Goal: Information Seeking & Learning: Check status

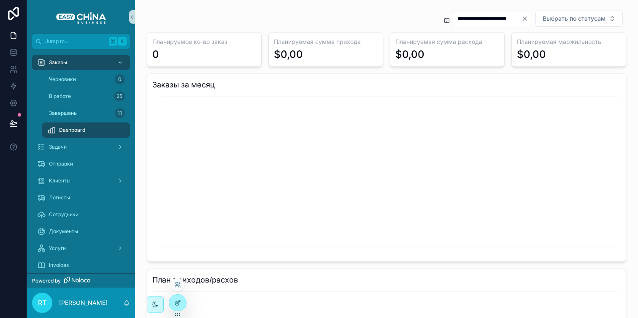
click at [173, 305] on div at bounding box center [177, 303] width 17 height 16
click at [74, 175] on div "Клиенты" at bounding box center [81, 181] width 88 height 14
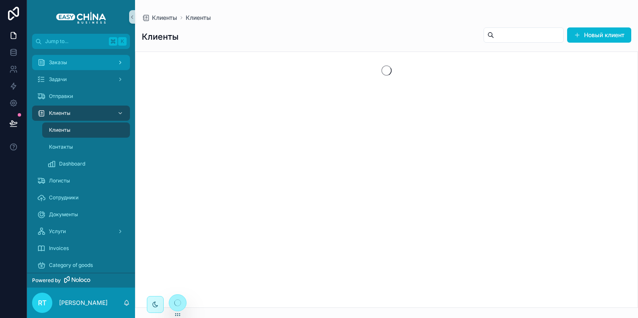
click at [73, 60] on div "Заказы" at bounding box center [81, 63] width 88 height 14
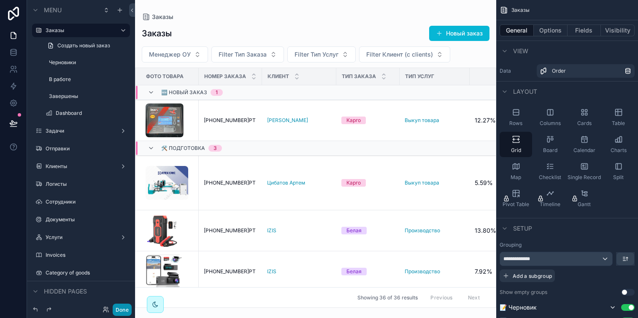
click at [128, 308] on button "Done" at bounding box center [122, 310] width 19 height 12
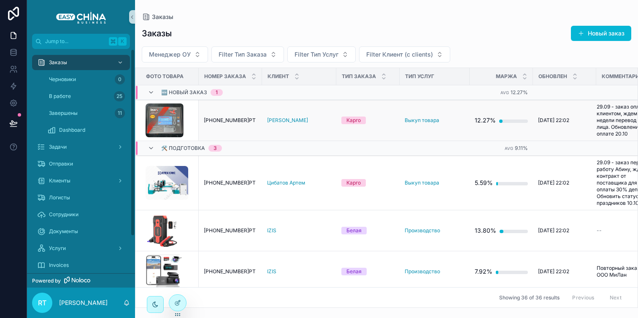
click at [226, 124] on td "[PHONE_NUMBER]РТ [PHONE_NUMBER]РТ" at bounding box center [230, 120] width 63 height 41
click at [226, 121] on span "[PHONE_NUMBER]РТ" at bounding box center [230, 120] width 52 height 7
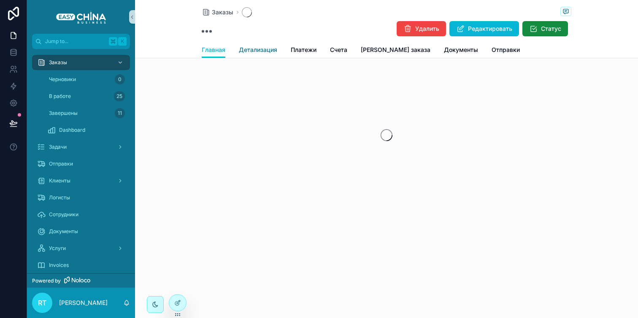
click at [250, 48] on span "Детализация" at bounding box center [258, 50] width 38 height 8
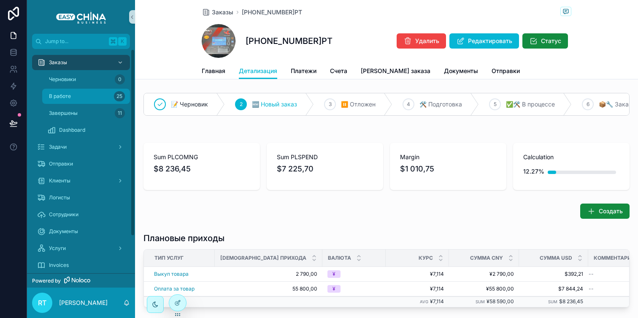
click at [71, 95] on span "В работе" at bounding box center [60, 96] width 22 height 7
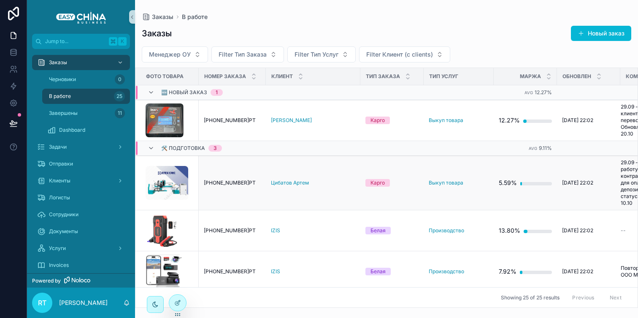
click at [223, 177] on td "[PHONE_NUMBER]РТ [PHONE_NUMBER]РТ" at bounding box center [232, 183] width 67 height 54
click at [221, 185] on span "[PHONE_NUMBER]РТ" at bounding box center [230, 182] width 52 height 7
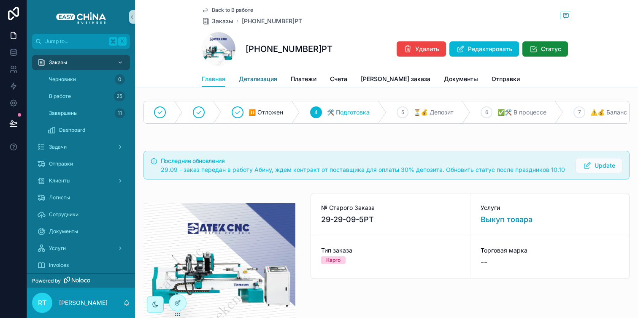
click at [254, 79] on span "Детализация" at bounding box center [258, 79] width 38 height 8
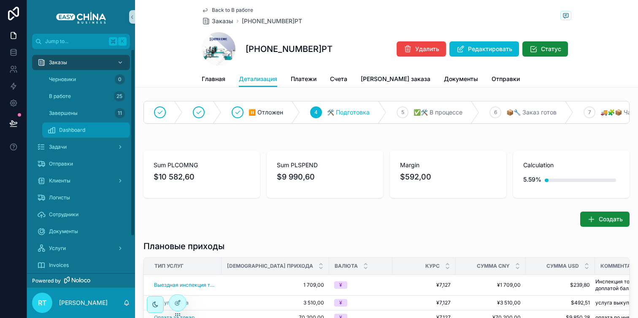
click at [111, 125] on div "Dashboard" at bounding box center [86, 130] width 78 height 14
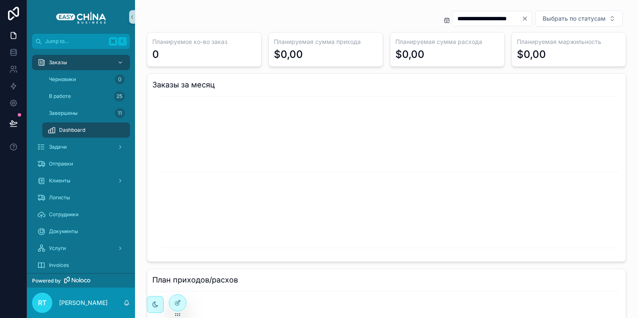
click at [518, 20] on input "**********" at bounding box center [487, 19] width 69 height 12
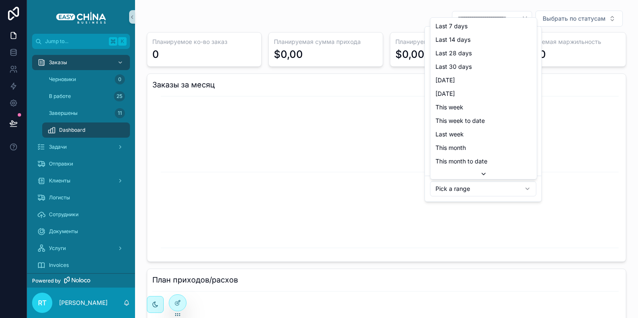
click at [494, 189] on html "**********" at bounding box center [319, 159] width 638 height 318
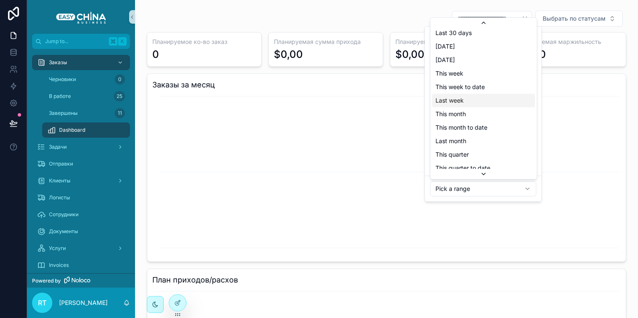
scroll to position [44, 0]
type input "**********"
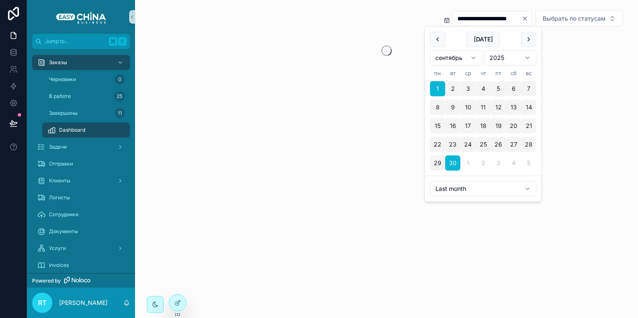
click at [624, 64] on div "scrollable content" at bounding box center [387, 50] width 480 height 37
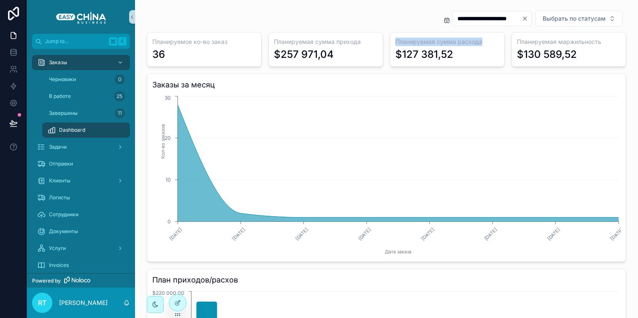
drag, startPoint x: 396, startPoint y: 41, endPoint x: 487, endPoint y: 42, distance: 91.2
click at [487, 42] on h3 "Планируемая сумма расхода" at bounding box center [448, 42] width 104 height 8
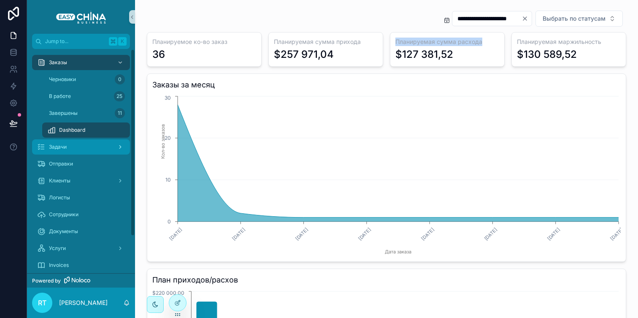
click at [87, 147] on div "Задачи" at bounding box center [81, 147] width 88 height 14
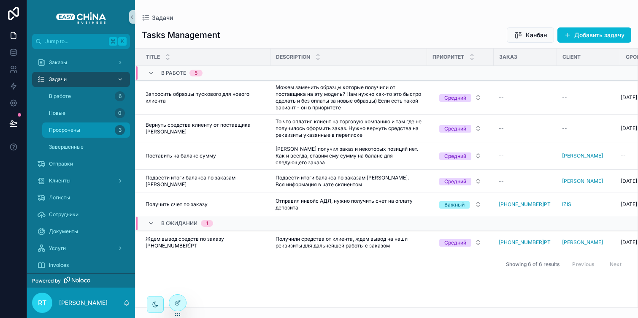
click at [86, 129] on div "Просрочены 3" at bounding box center [86, 130] width 78 height 14
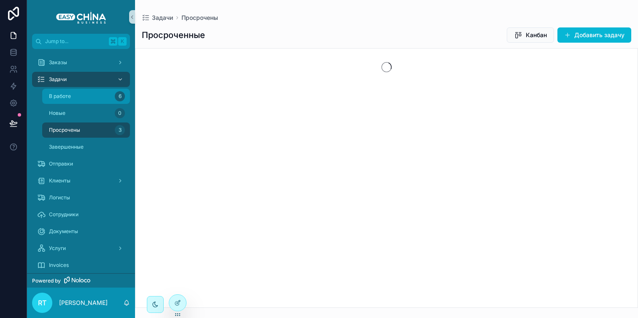
click at [87, 95] on div "В работе 6" at bounding box center [86, 97] width 78 height 14
